Goal: Task Accomplishment & Management: Use online tool/utility

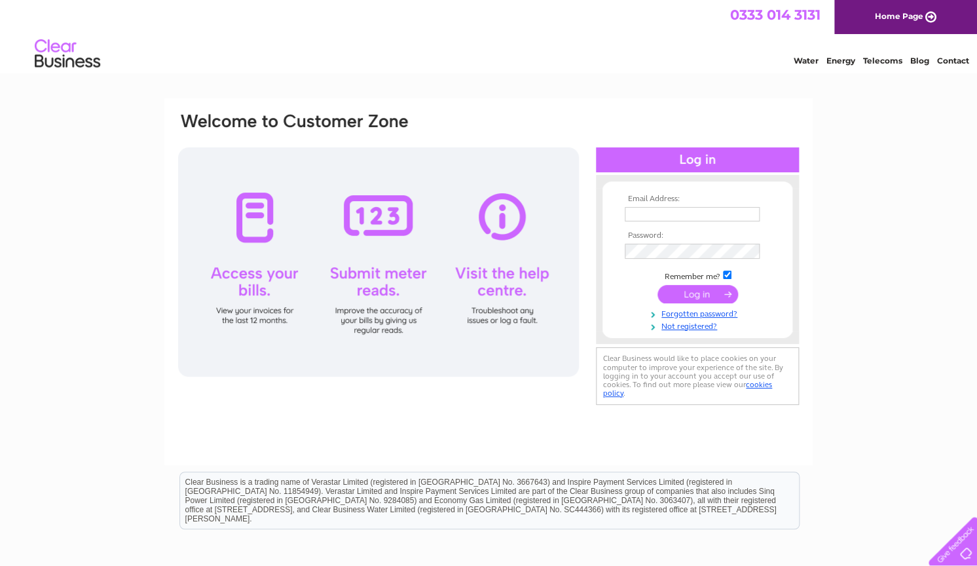
type input "pete@eclipsefootclinic.co.uk"
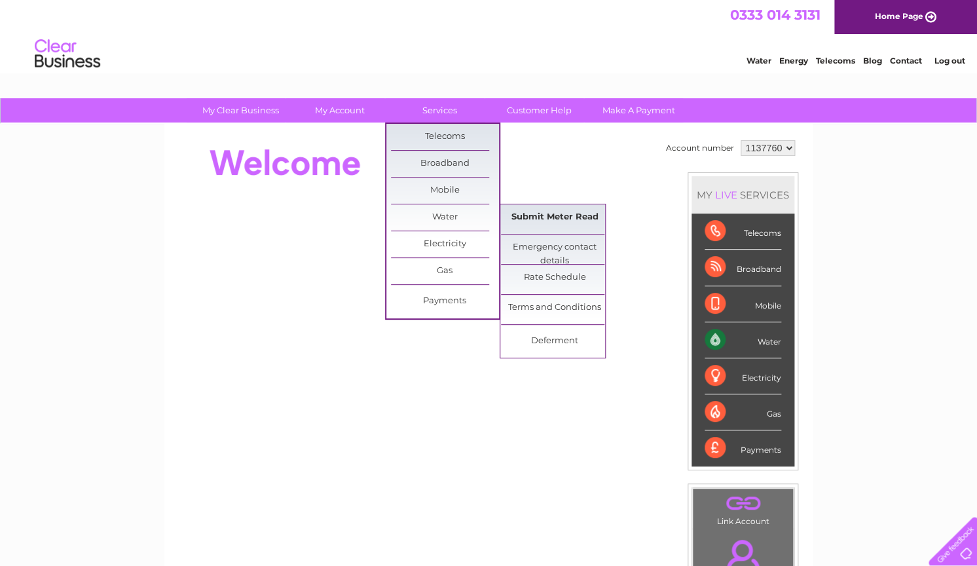
click at [562, 218] on link "Submit Meter Read" at bounding box center [555, 217] width 108 height 26
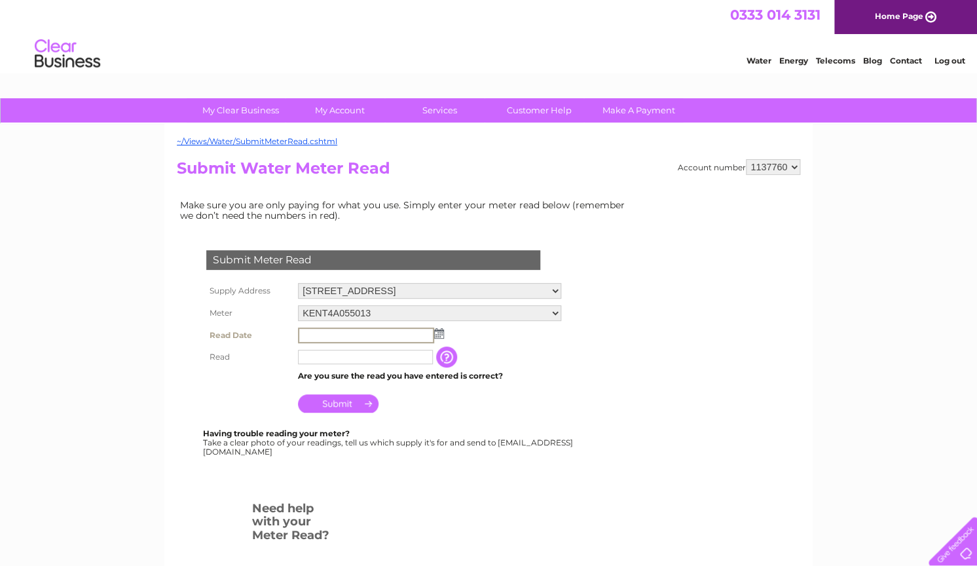
click at [335, 335] on input "text" at bounding box center [366, 335] width 136 height 16
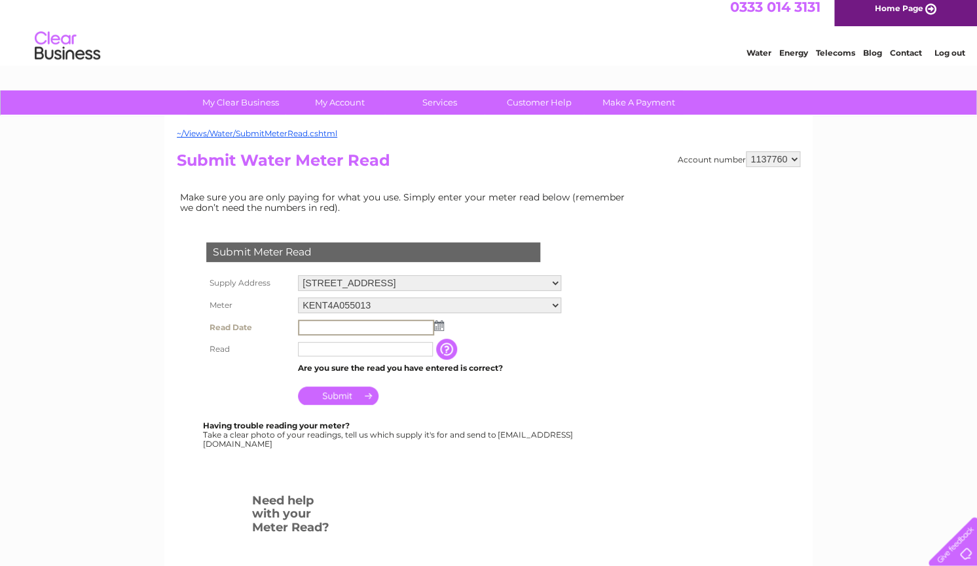
click at [439, 327] on img at bounding box center [439, 325] width 10 height 10
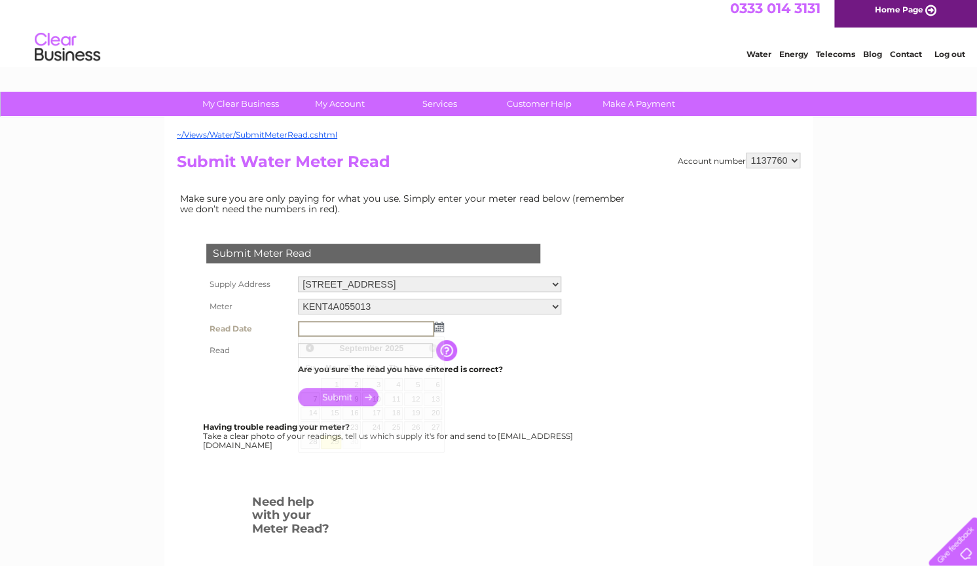
scroll to position [11, 0]
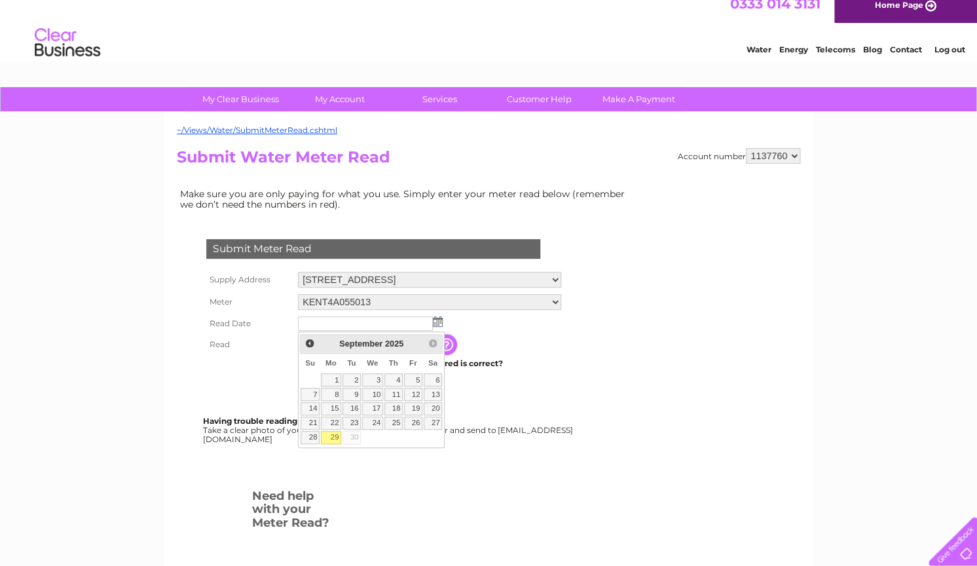
click at [335, 437] on link "29" at bounding box center [331, 437] width 20 height 13
type input "2025/09/29"
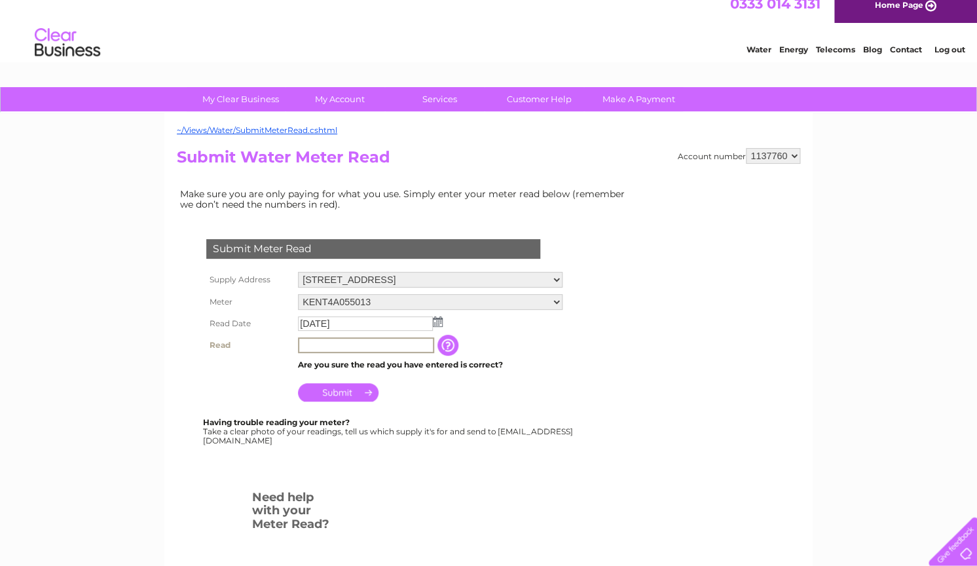
scroll to position [10, 0]
click at [341, 344] on input "text" at bounding box center [366, 346] width 136 height 16
type input "0668"
click at [455, 349] on input "button" at bounding box center [449, 345] width 24 height 21
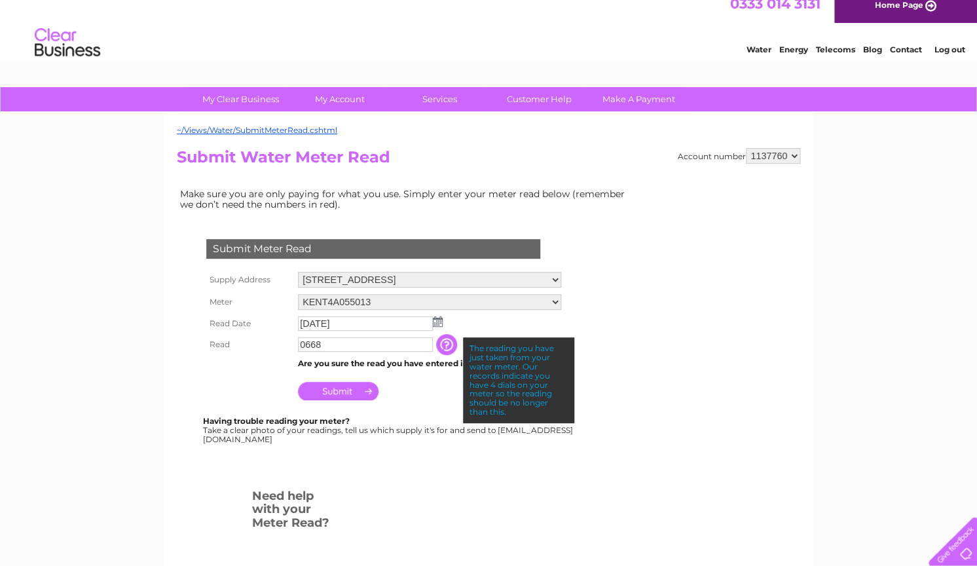
scroll to position [10, 0]
click at [336, 393] on input "Submit" at bounding box center [338, 391] width 81 height 18
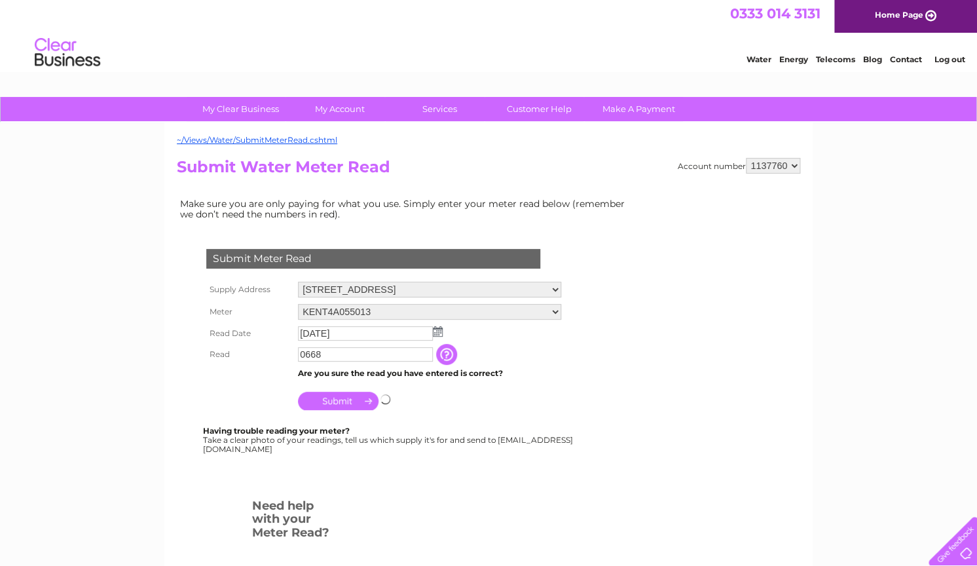
scroll to position [0, 0]
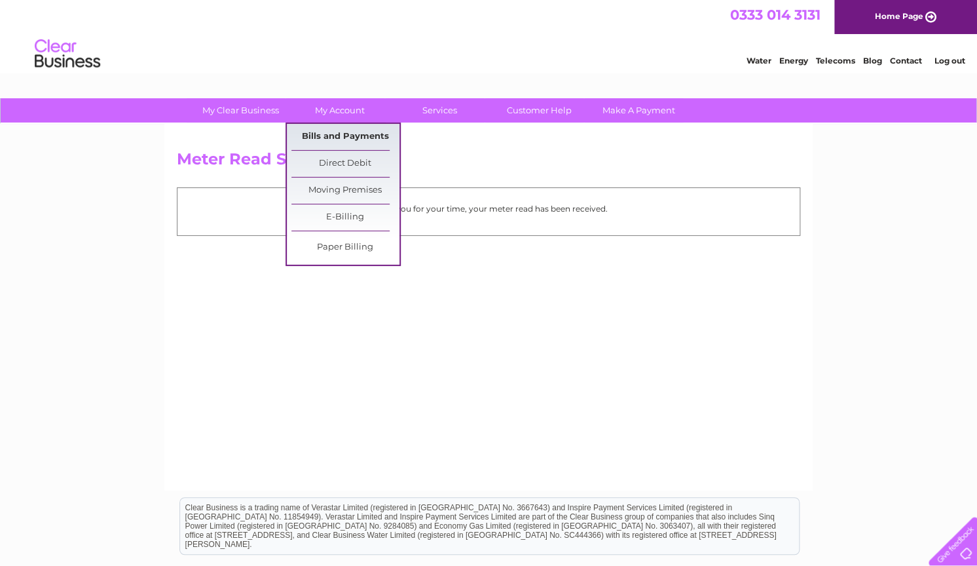
click at [342, 136] on link "Bills and Payments" at bounding box center [345, 137] width 108 height 26
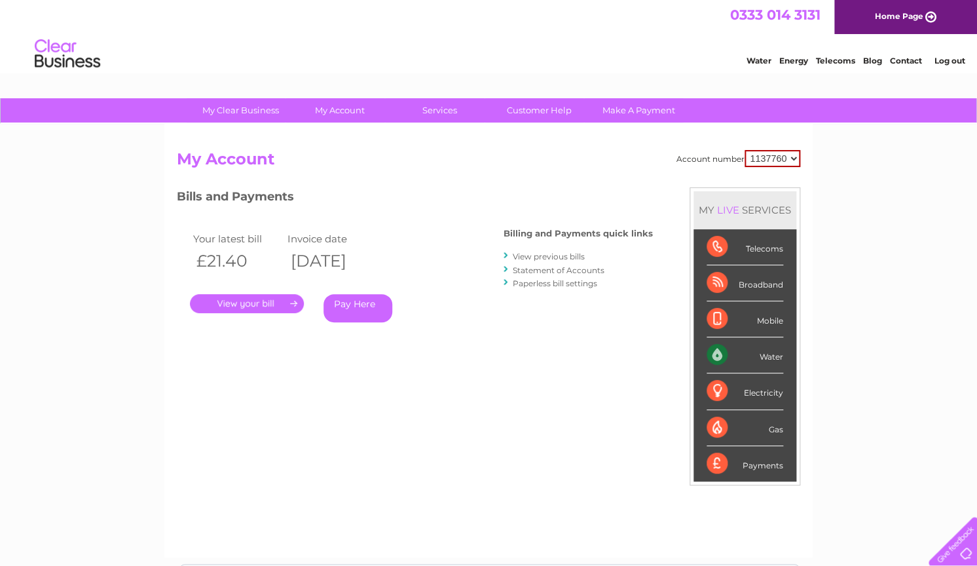
click at [246, 303] on link "." at bounding box center [247, 303] width 114 height 19
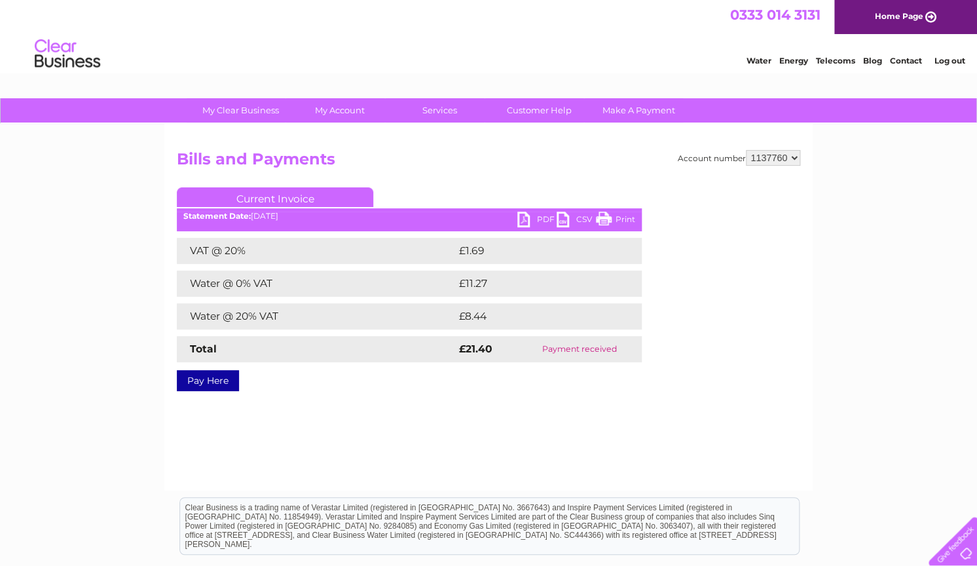
click at [526, 222] on link "PDF" at bounding box center [536, 220] width 39 height 19
click at [967, 51] on div "Water Energy Telecoms Blog Contact Log out" at bounding box center [848, 55] width 257 height 27
click at [953, 60] on link "Log out" at bounding box center [949, 61] width 31 height 10
